Goal: Transaction & Acquisition: Purchase product/service

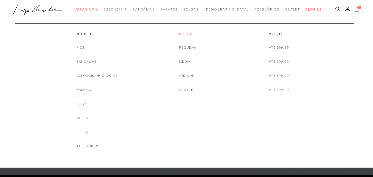
click at [188, 35] on link "Bolsas" at bounding box center [187, 34] width 17 height 5
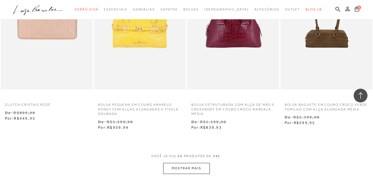
scroll to position [1077, 0]
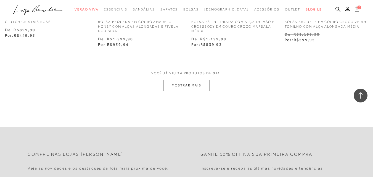
click at [187, 86] on button "MOSTRAR MAIS" at bounding box center [186, 85] width 46 height 11
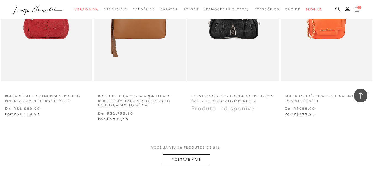
scroll to position [2181, 0]
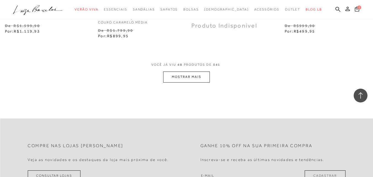
click at [181, 77] on button "MOSTRAR MAIS" at bounding box center [186, 77] width 46 height 11
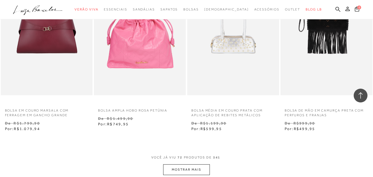
scroll to position [3230, 0]
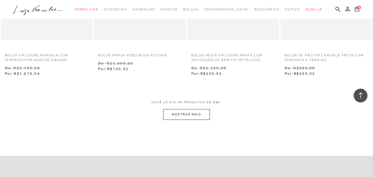
click at [192, 117] on button "MOSTRAR MAIS" at bounding box center [186, 114] width 46 height 11
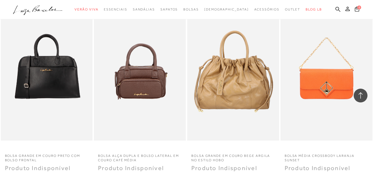
scroll to position [4224, 0]
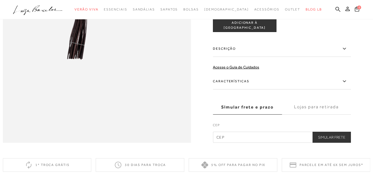
scroll to position [497, 0]
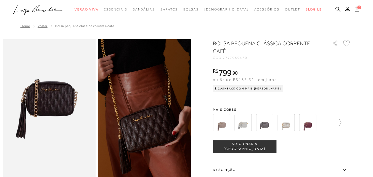
click at [255, 148] on span "ADICIONAR À [GEOGRAPHIC_DATA]" at bounding box center [244, 147] width 63 height 10
